Goal: Communication & Community: Answer question/provide support

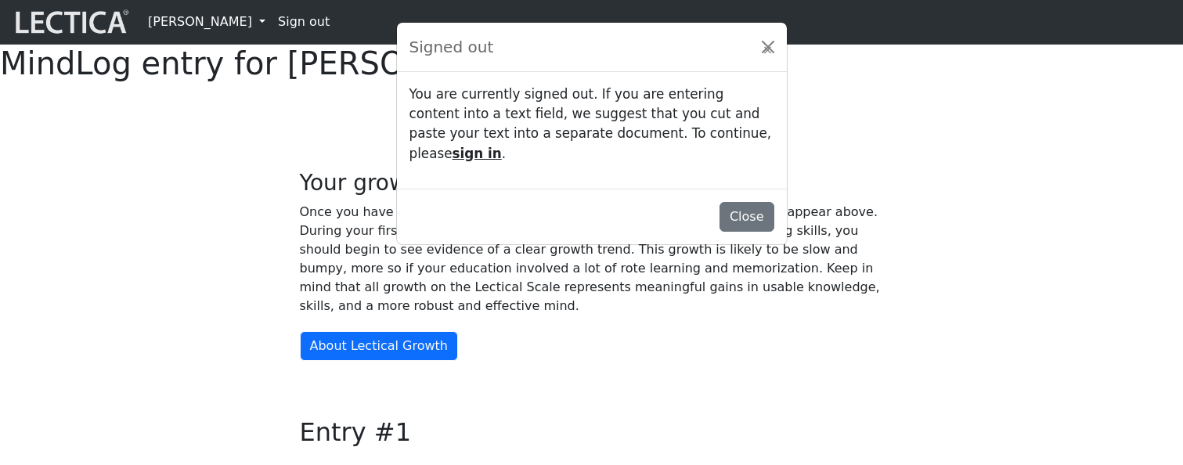
scroll to position [1334, 0]
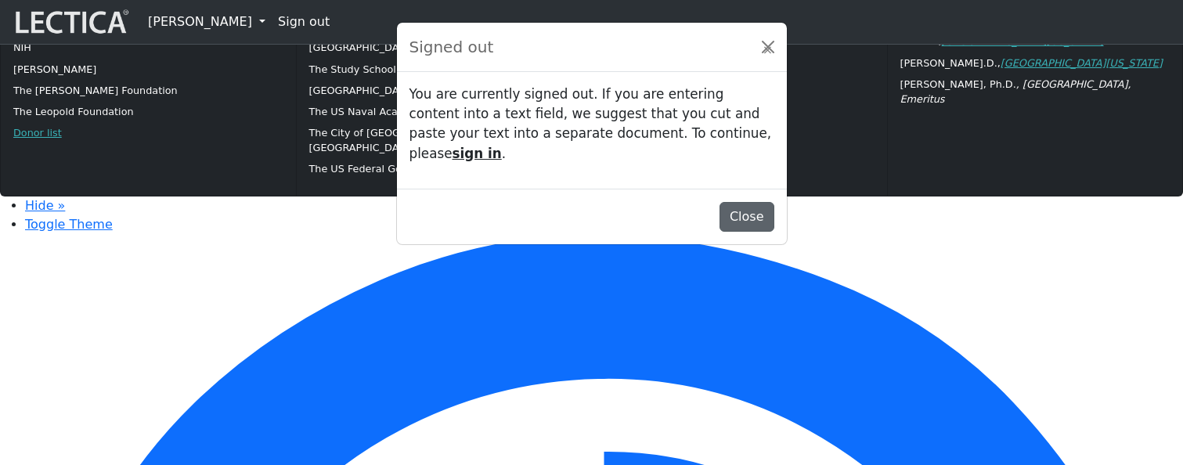
click at [753, 203] on button "Close" at bounding box center [746, 217] width 55 height 30
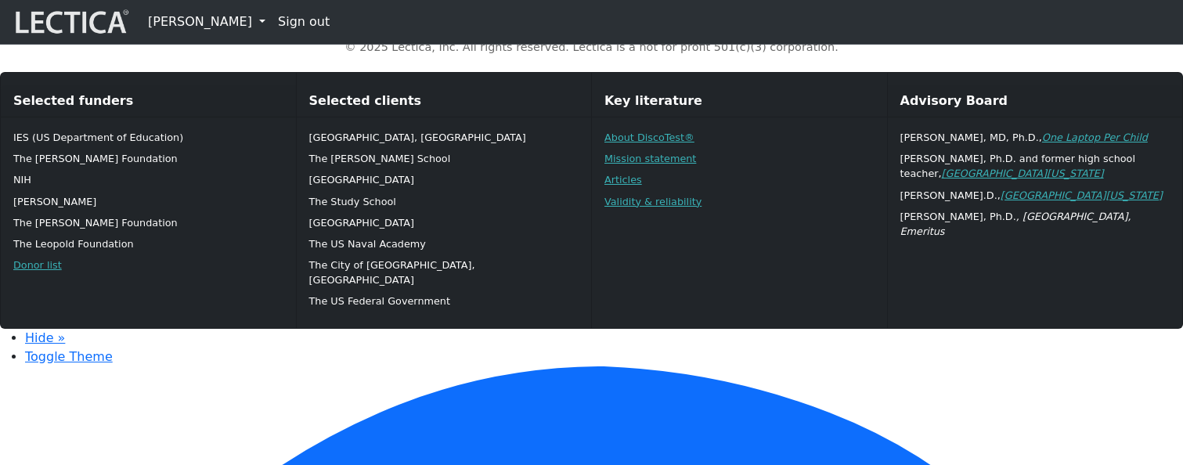
scroll to position [1237, 0]
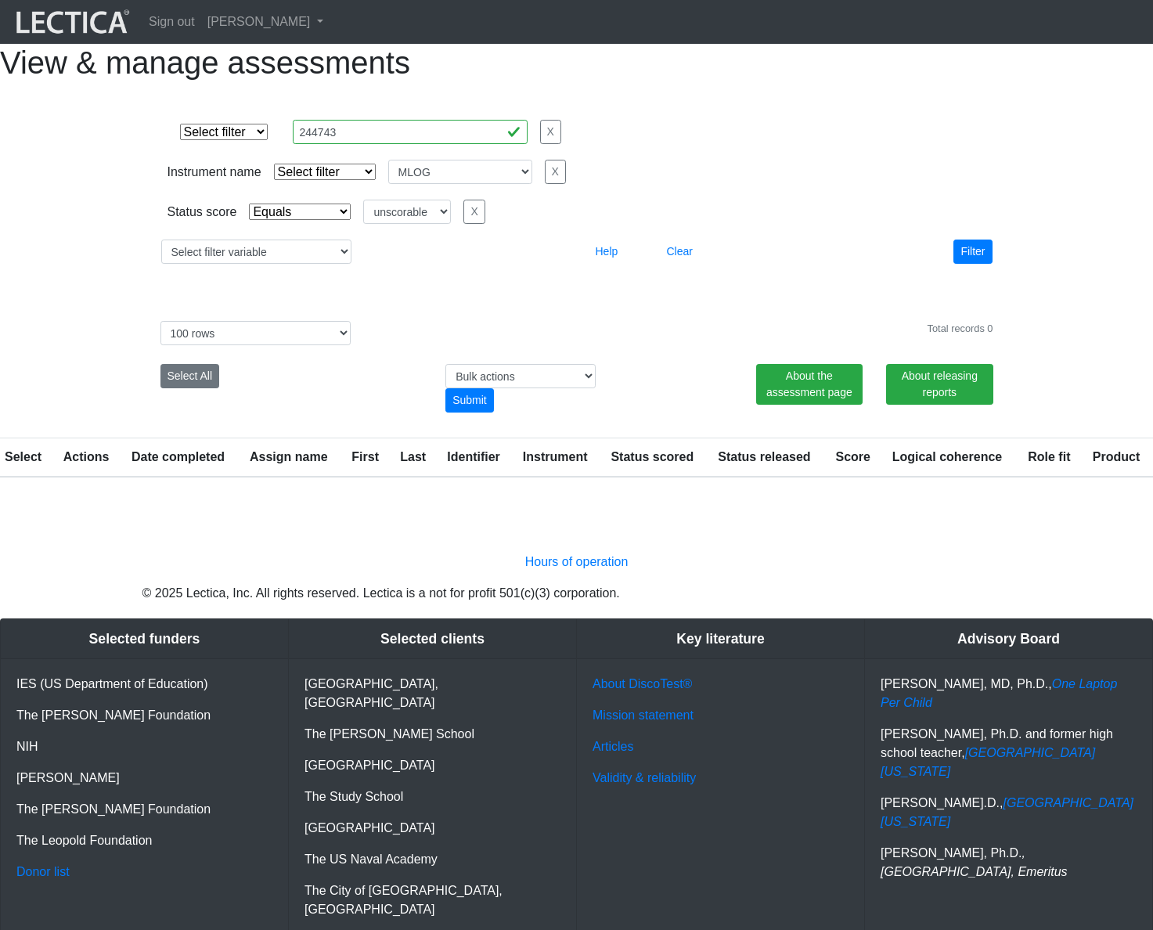
select select
select select "MLOG"
select select "unscorable"
select select "100"
select select
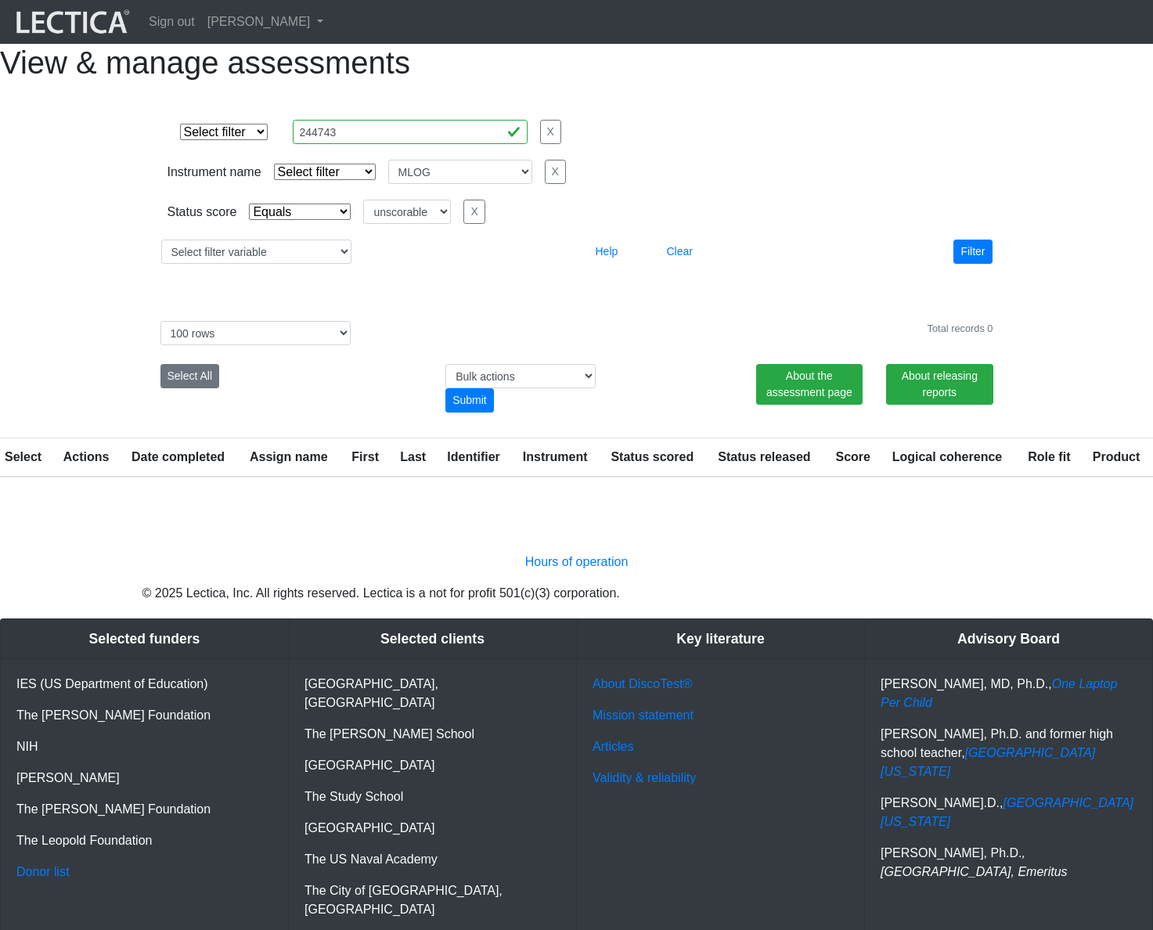
select select "MLOG"
select select "unscorable"
select select "100"
click at [972, 81] on h1 "View & manage assessments" at bounding box center [576, 63] width 1153 height 38
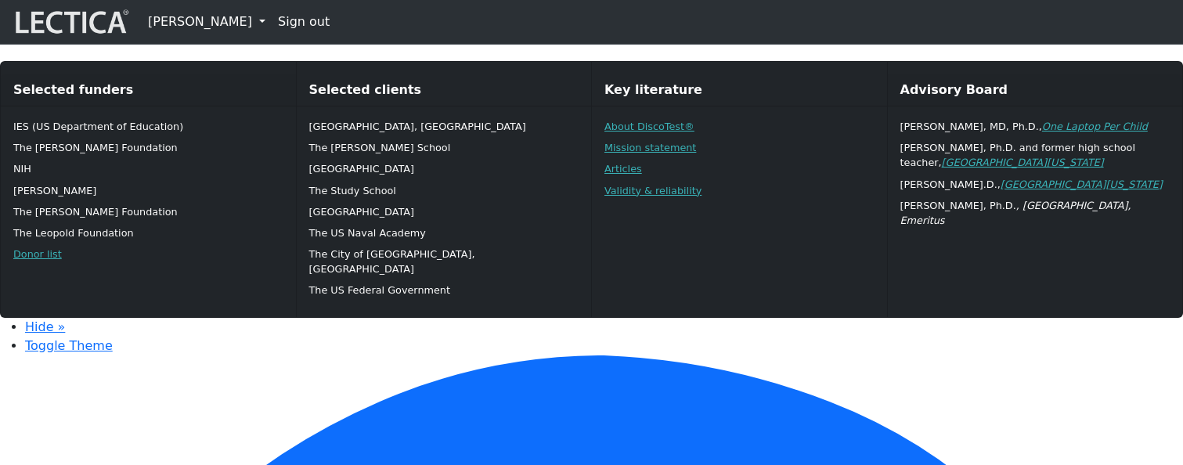
scroll to position [1210, 0]
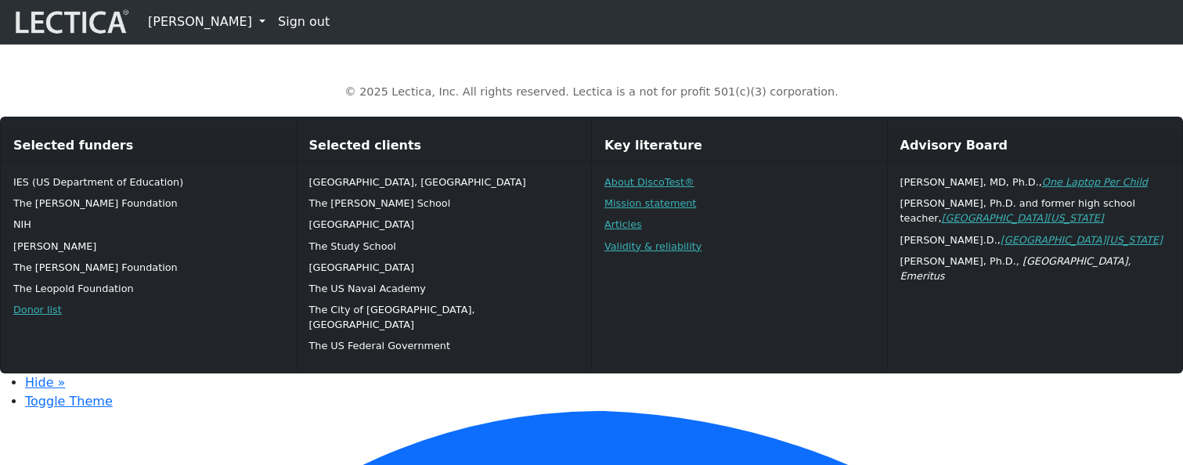
type textarea "Thanks [PERSON_NAME] - I appreciate you noticing your own state, and being able…"
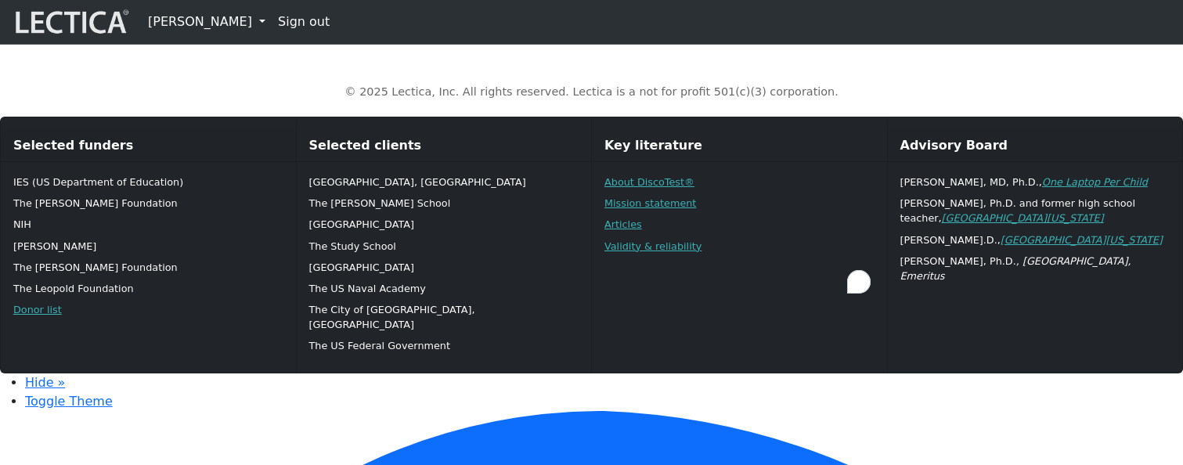
type textarea "Thanks Daniel - I appreciate you noticing your own state, and being able to con…"
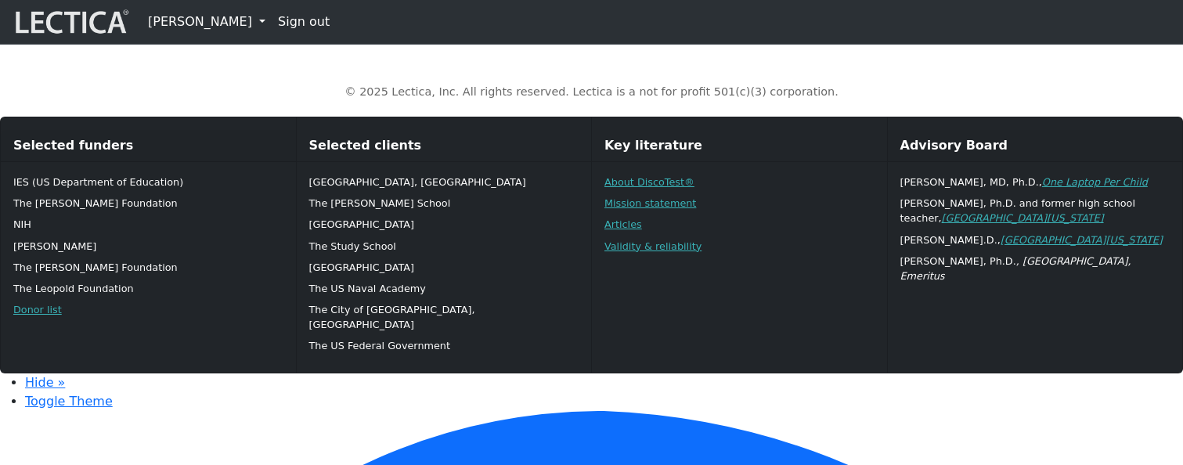
type textarea "Thanks Daniel - I appreciate you noticing your own state, and being able to con…"
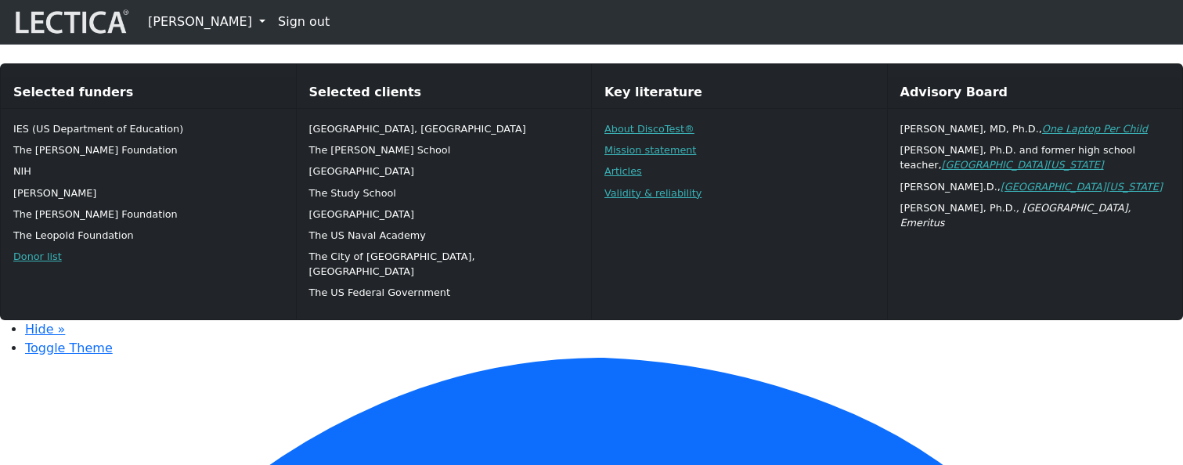
drag, startPoint x: 315, startPoint y: 152, endPoint x: 333, endPoint y: 317, distance: 166.0
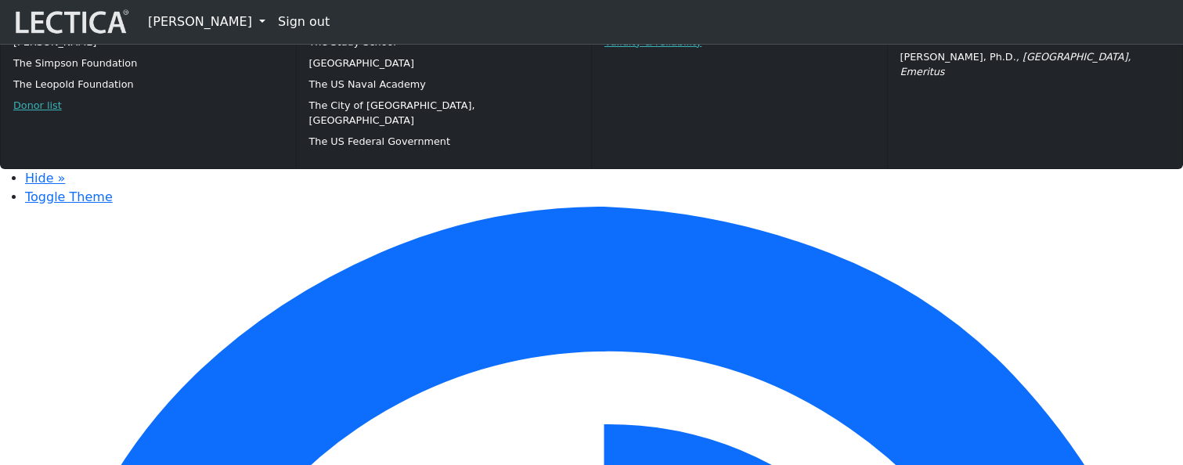
scroll to position [1216, 0]
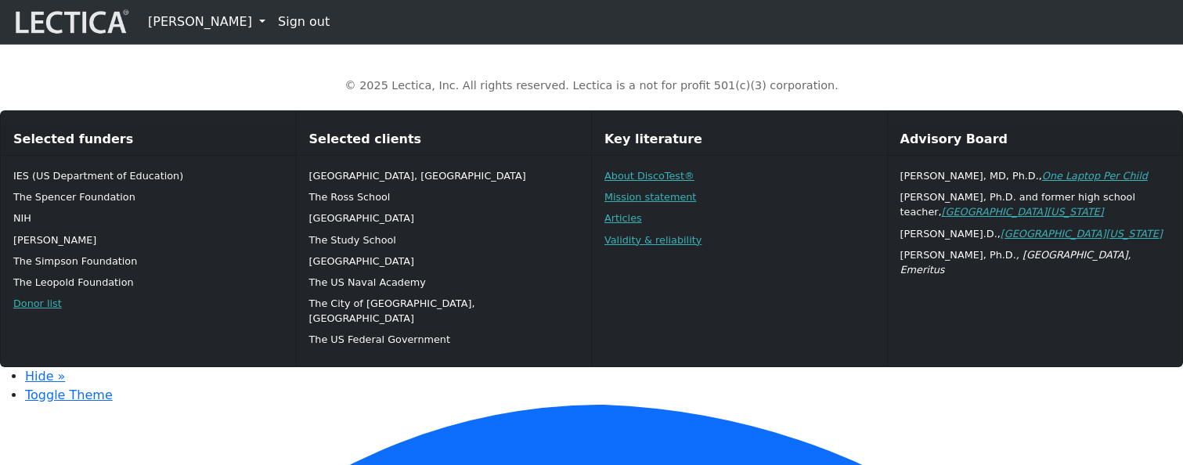
type textarea "Thanks Daniel - I appreciate you noticing your own state, and being able to con…"
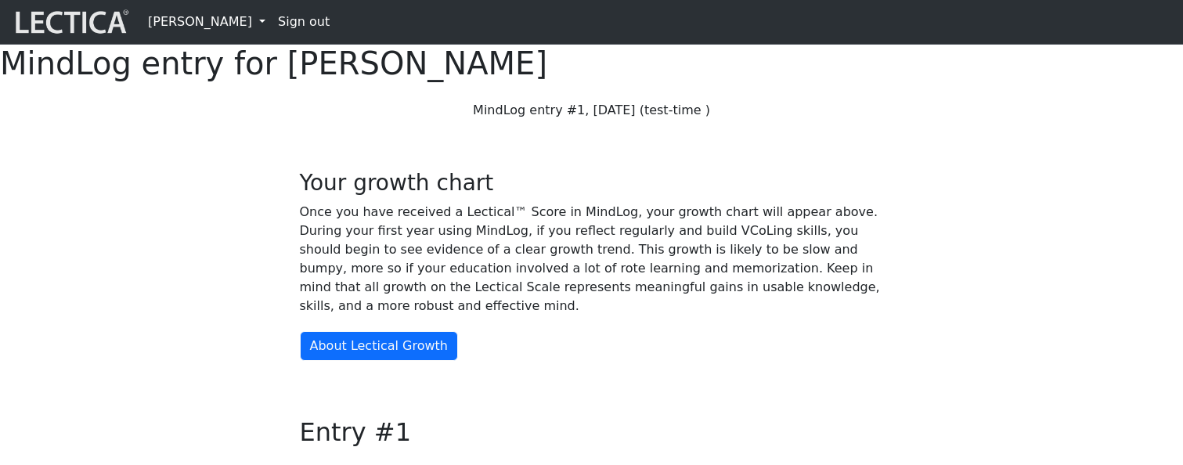
scroll to position [1216, 0]
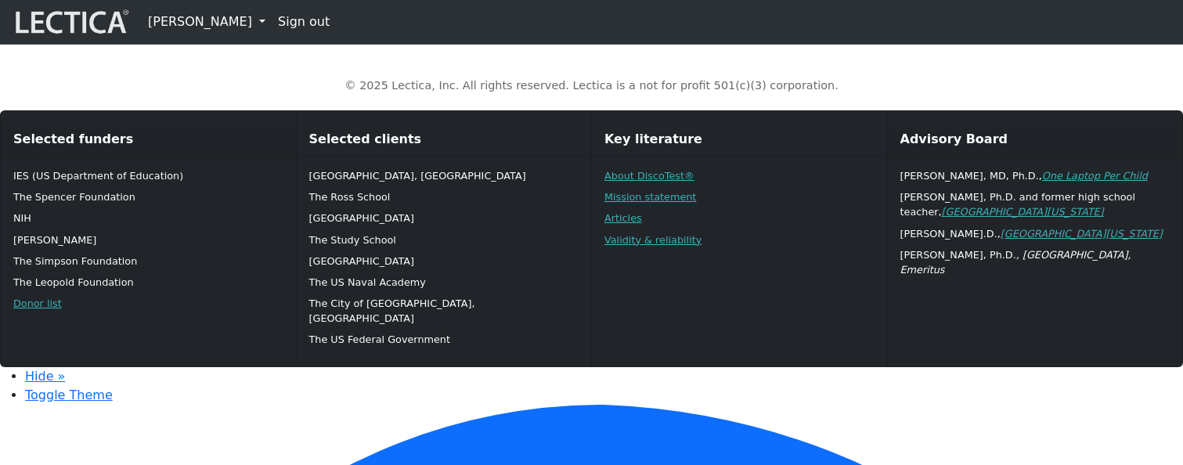
type textarea "Thanks [PERSON_NAME] - I appreciate you noticing your own state, and being able…"
